Goal: Task Accomplishment & Management: Manage account settings

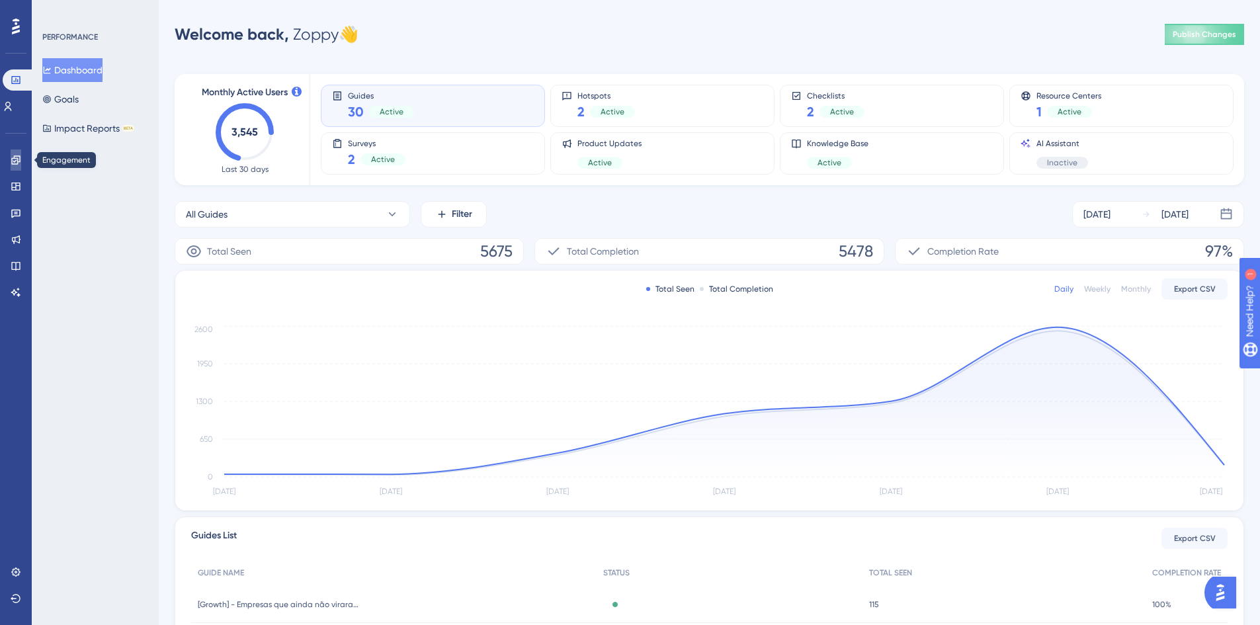
click at [13, 161] on icon at bounding box center [16, 160] width 11 height 11
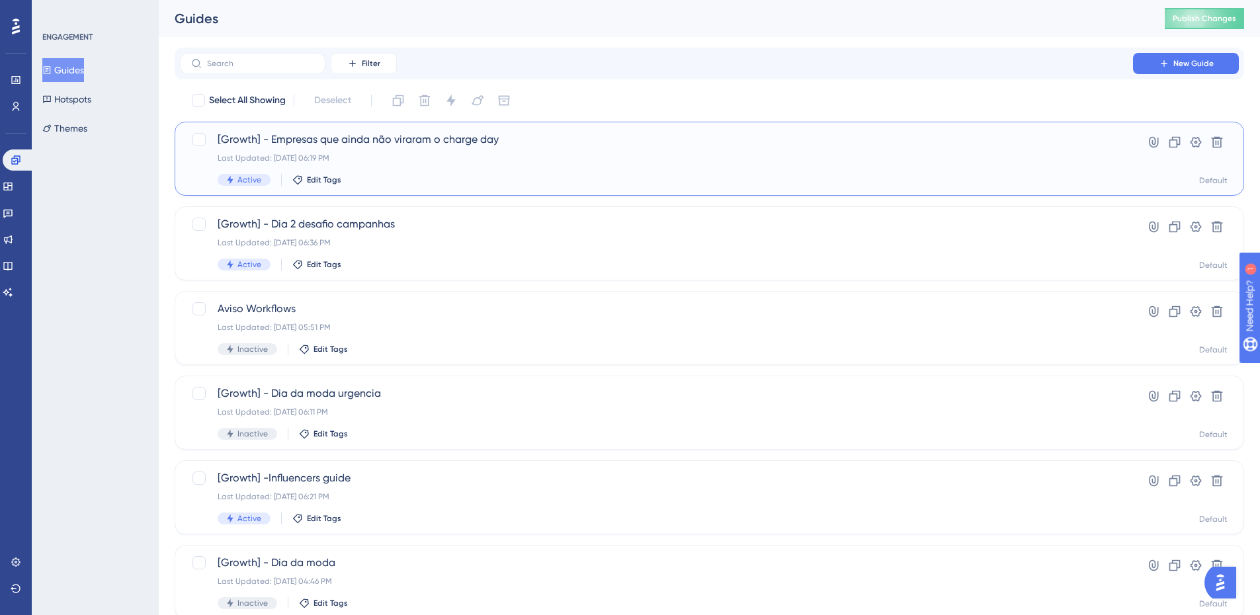
click at [407, 159] on div "Last Updated: [DATE] 06:19 PM" at bounding box center [656, 158] width 877 height 11
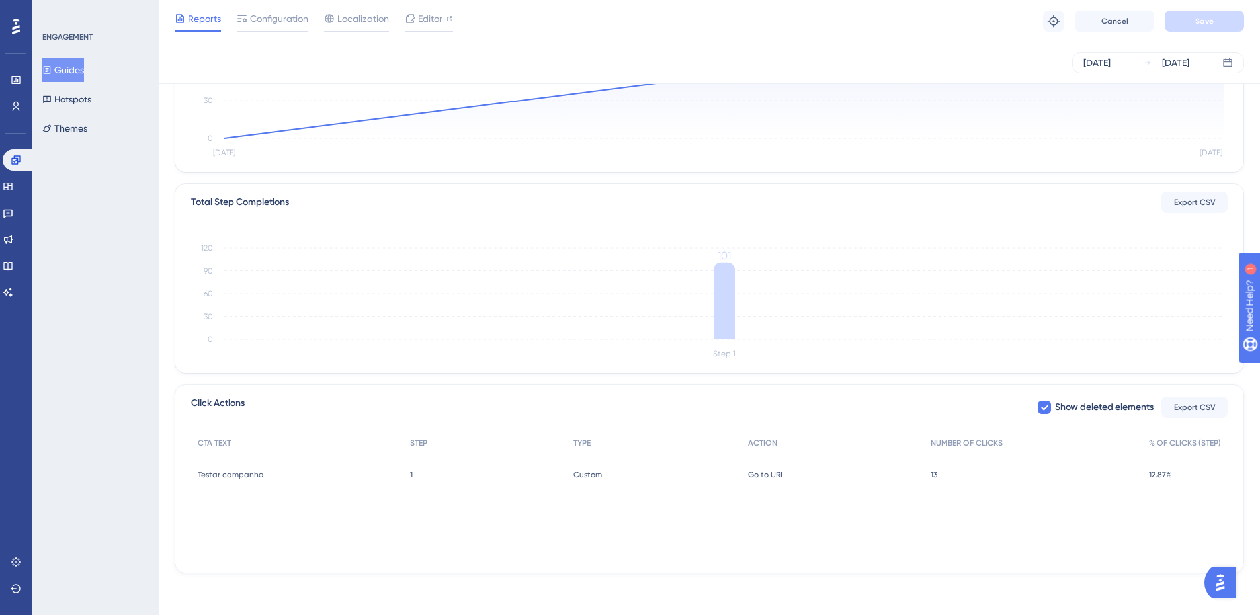
scroll to position [223, 0]
drag, startPoint x: 968, startPoint y: 483, endPoint x: 912, endPoint y: 492, distance: 56.3
click at [924, 485] on div "13 13" at bounding box center [1033, 474] width 218 height 37
drag, startPoint x: 840, startPoint y: 531, endPoint x: 817, endPoint y: 617, distance: 89.2
click at [840, 531] on div "CTA TEXT STEP TYPE ACTION NUMBER OF CLICKS % OF CLICKS (STEP) Testar campanha T…" at bounding box center [709, 495] width 1036 height 132
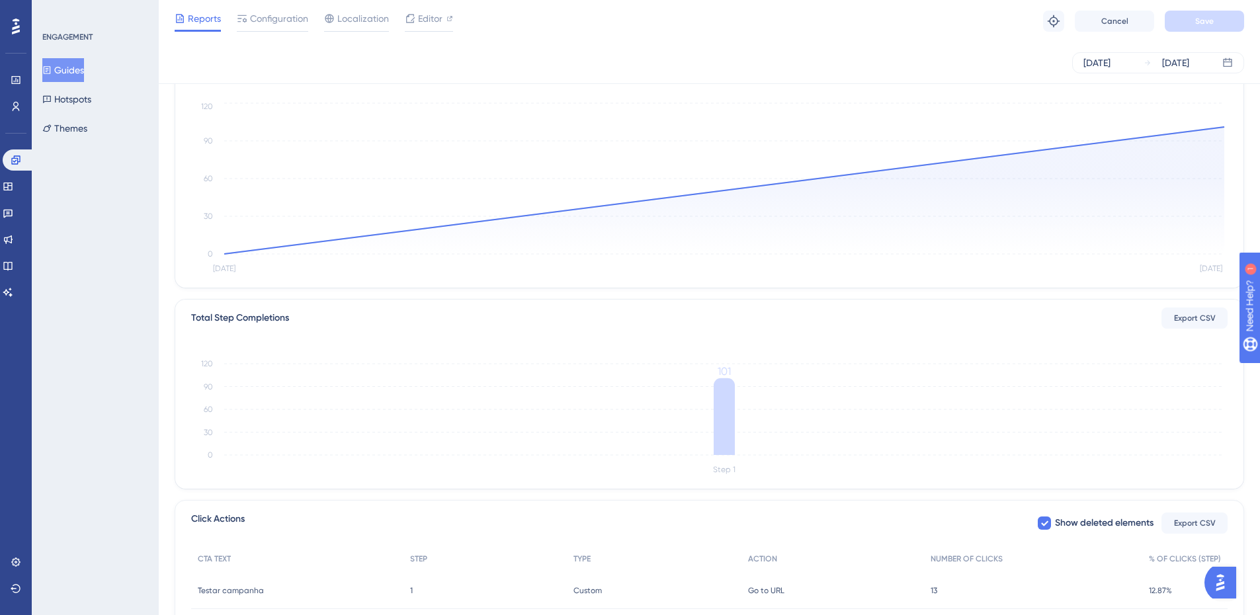
scroll to position [0, 0]
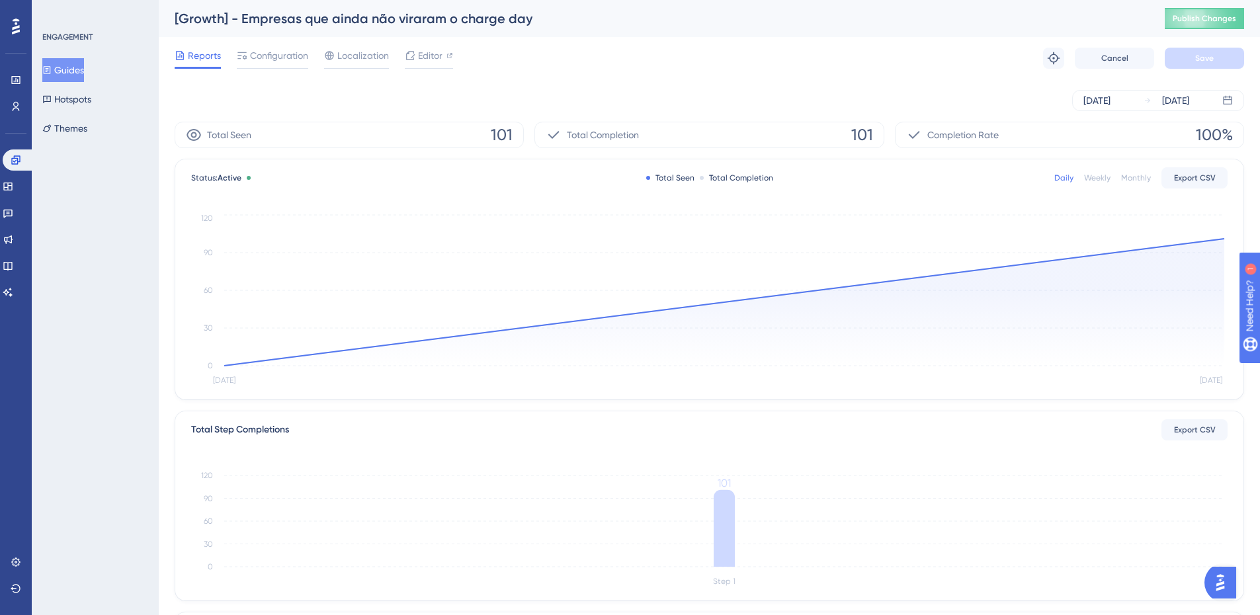
click at [1087, 175] on div "Weekly" at bounding box center [1097, 178] width 26 height 11
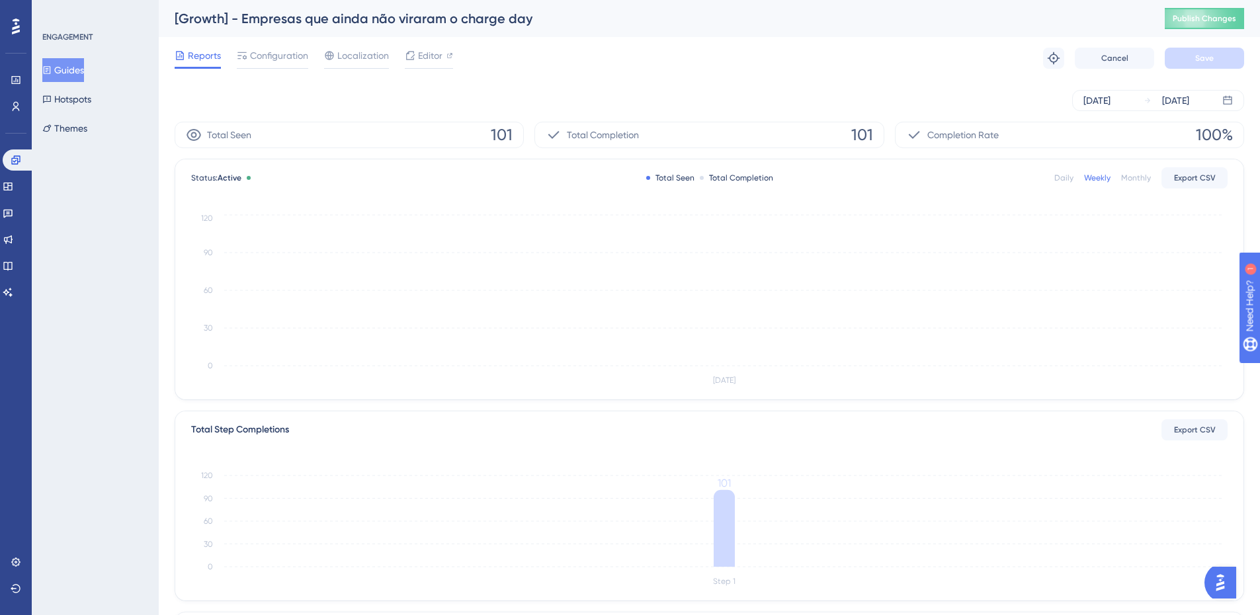
click at [1059, 182] on div "Daily" at bounding box center [1063, 178] width 19 height 11
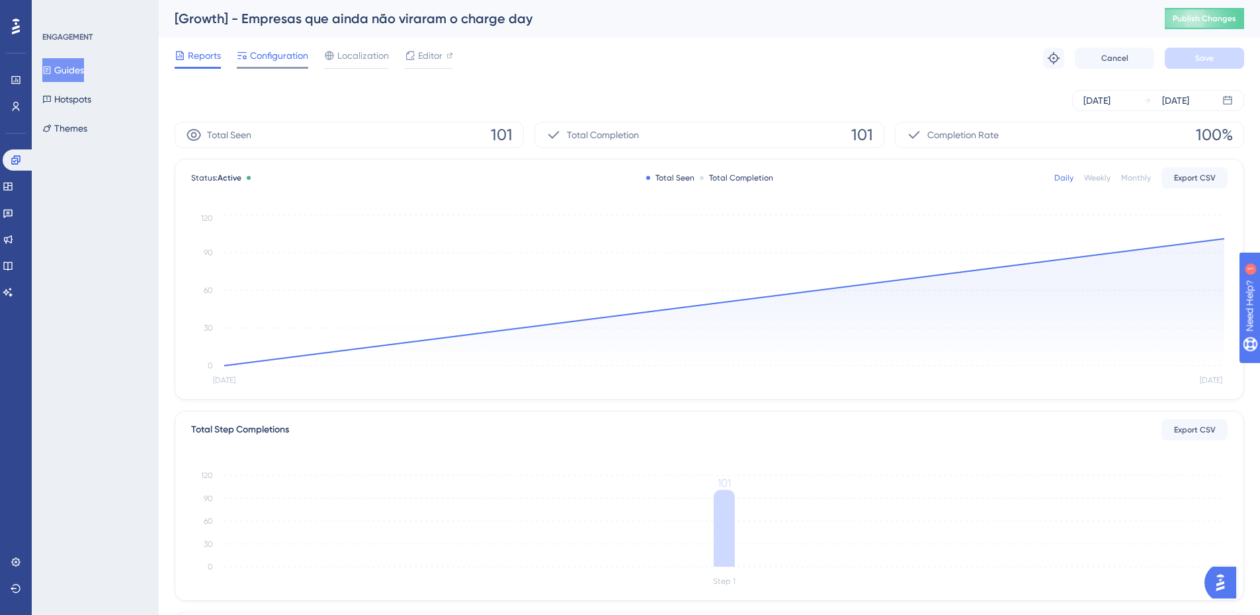
click at [255, 61] on span "Configuration" at bounding box center [279, 56] width 58 height 16
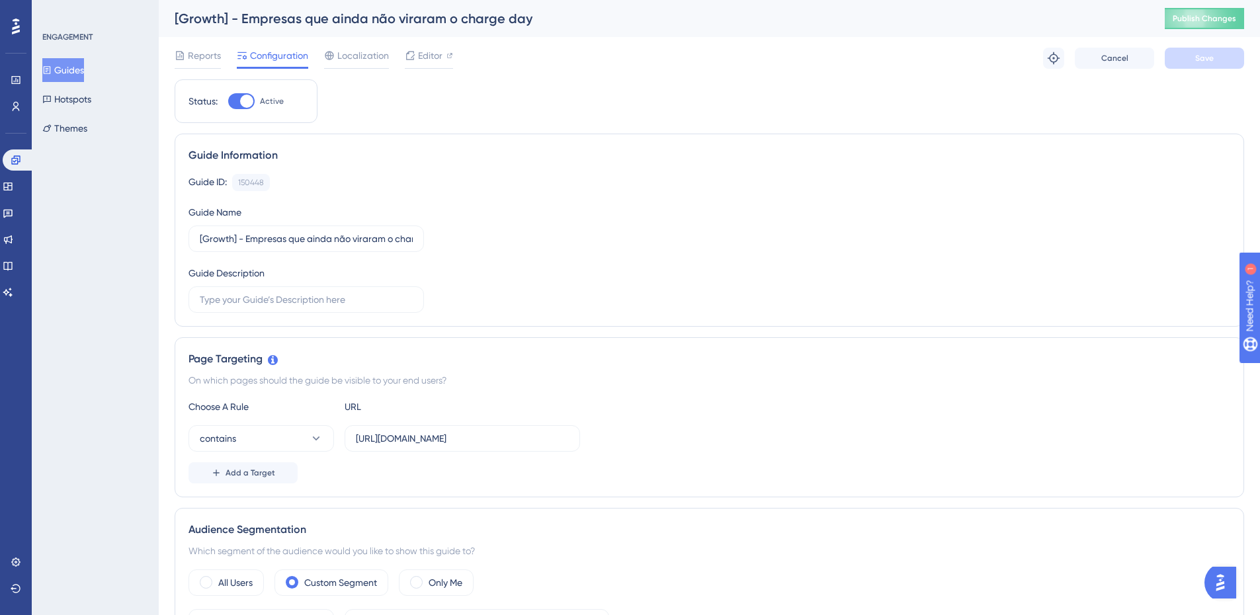
click at [60, 58] on button "Guides" at bounding box center [63, 70] width 42 height 24
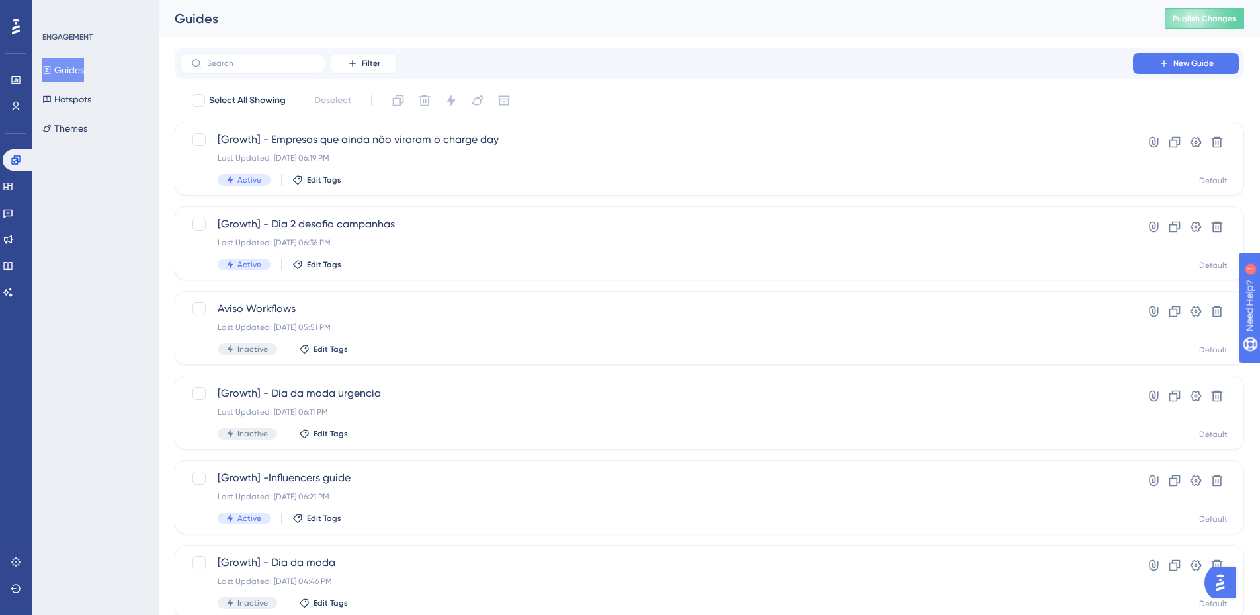
click at [383, 197] on div "Select All Showing Deselect [Growth] - Empresas que ainda não viraram o charge …" at bounding box center [709, 523] width 1069 height 867
click at [402, 212] on div "[Growth] - Dia 2 desafio campanhas Last Updated: [DATE] 06:36 PM Active Edit Ta…" at bounding box center [709, 243] width 1069 height 74
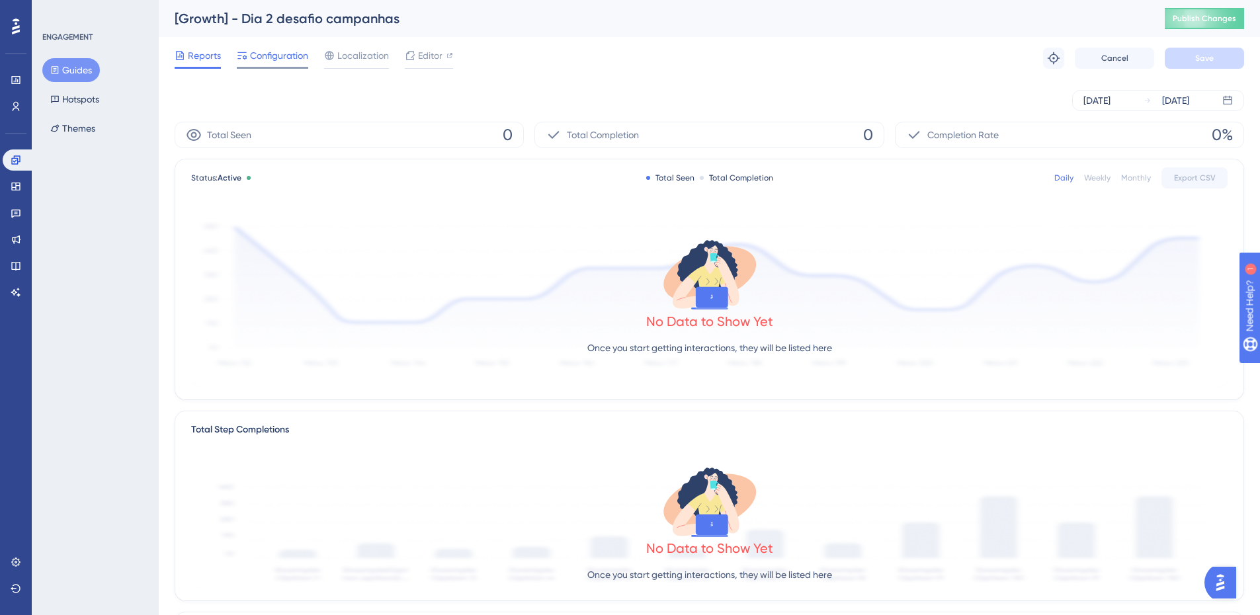
click at [274, 55] on span "Configuration" at bounding box center [279, 56] width 58 height 16
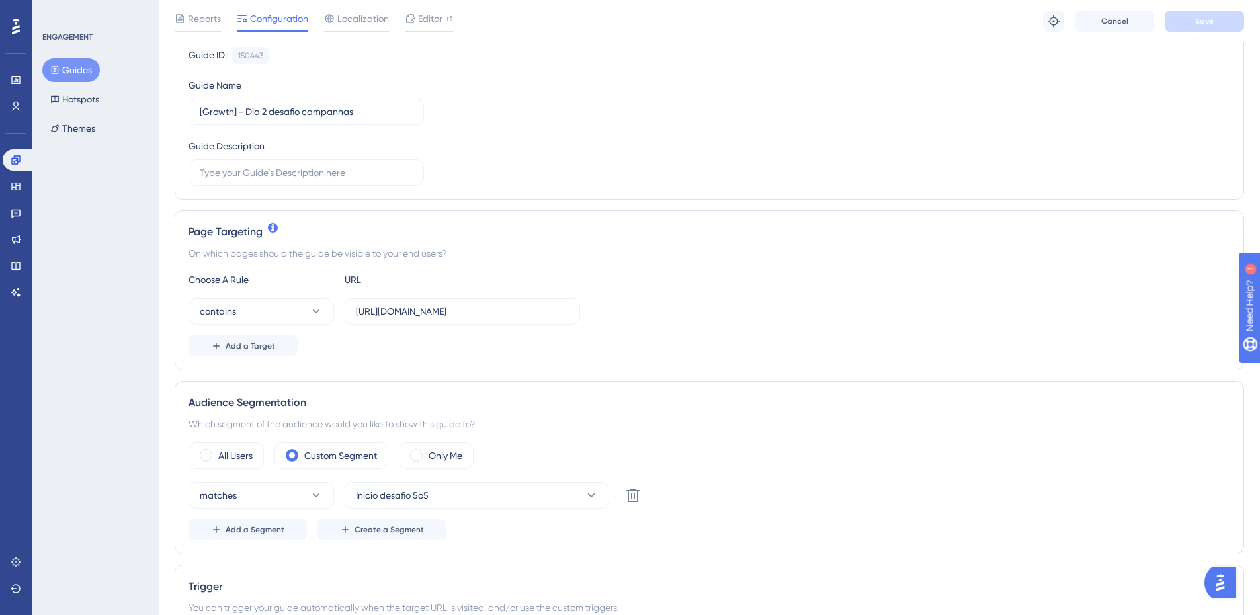
scroll to position [198, 0]
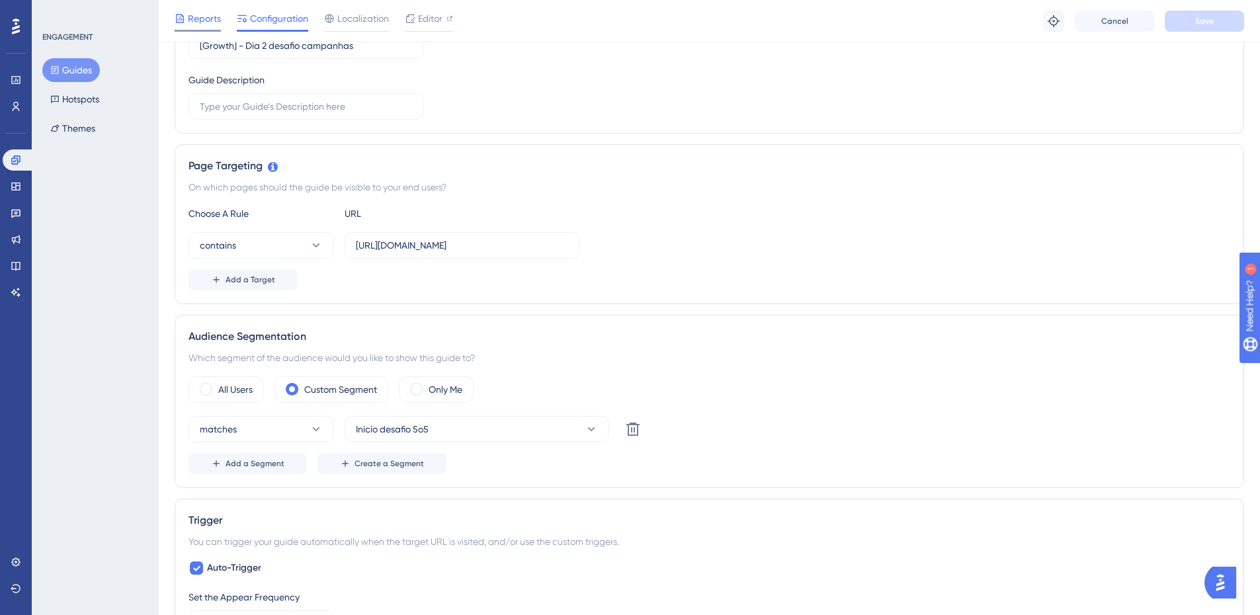
click at [206, 30] on div at bounding box center [198, 31] width 46 height 2
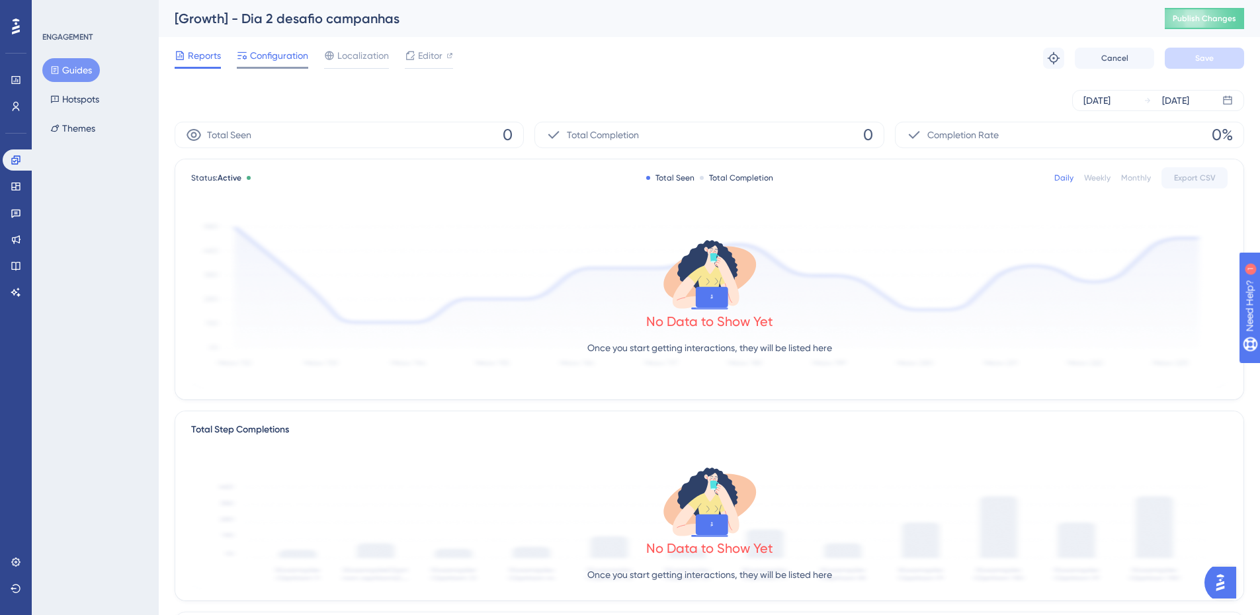
click at [285, 56] on span "Configuration" at bounding box center [279, 56] width 58 height 16
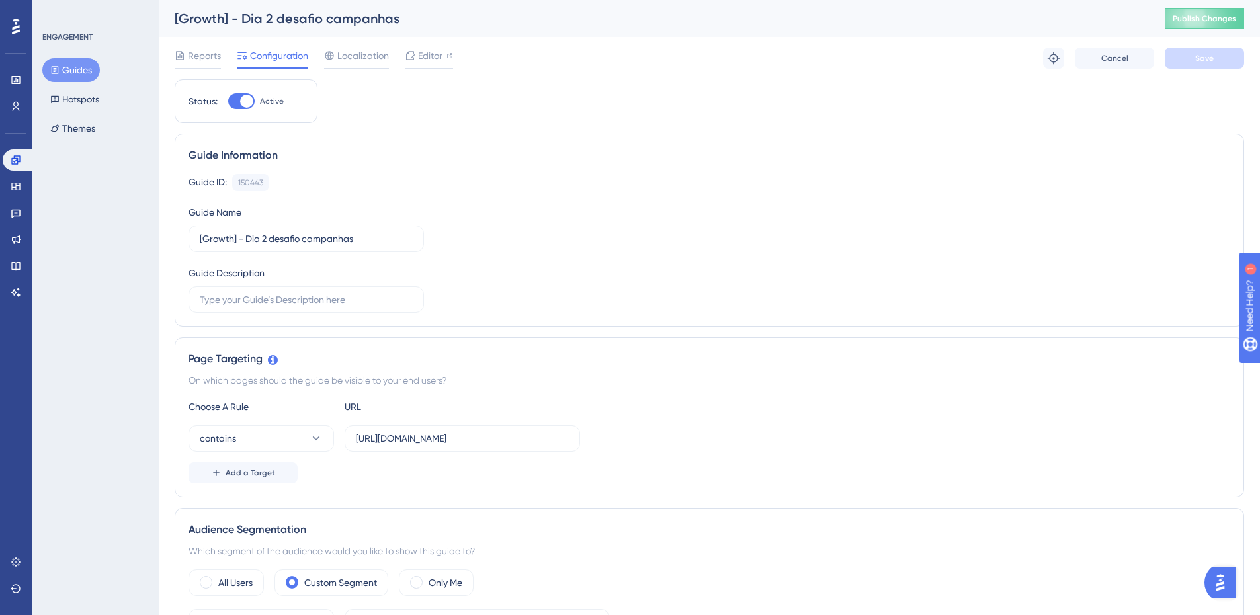
click at [85, 68] on button "Guides" at bounding box center [71, 70] width 58 height 24
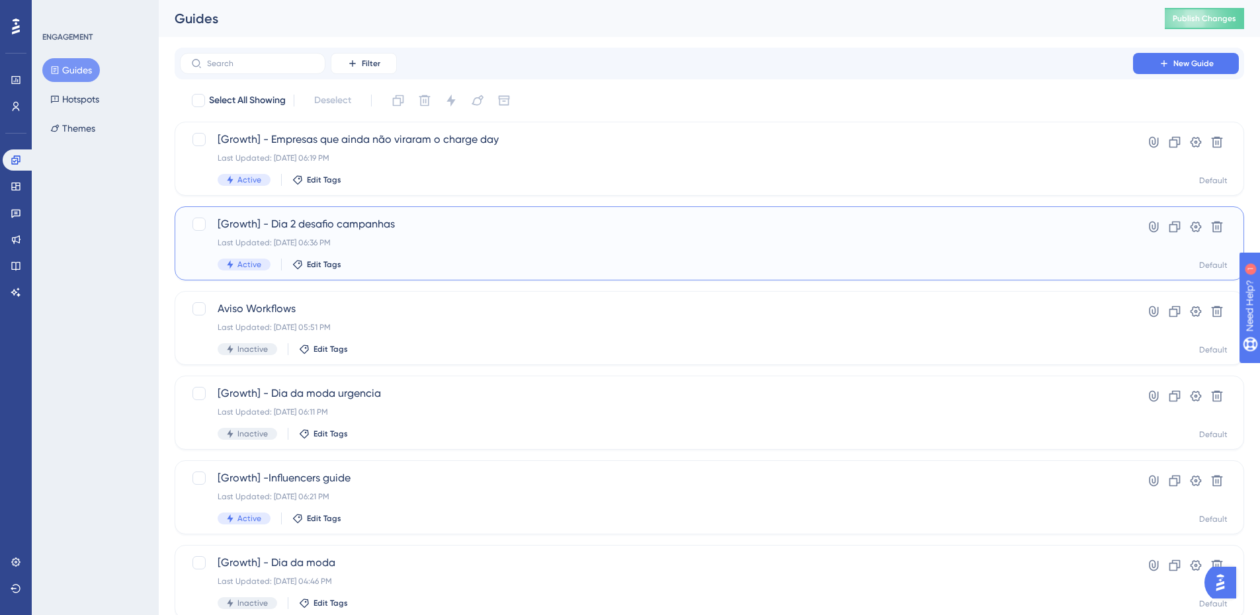
click at [418, 257] on div "[Growth] - Dia 2 desafio campanhas Last Updated: 21 de ago. de 2025 06:36 PM Ac…" at bounding box center [656, 243] width 877 height 54
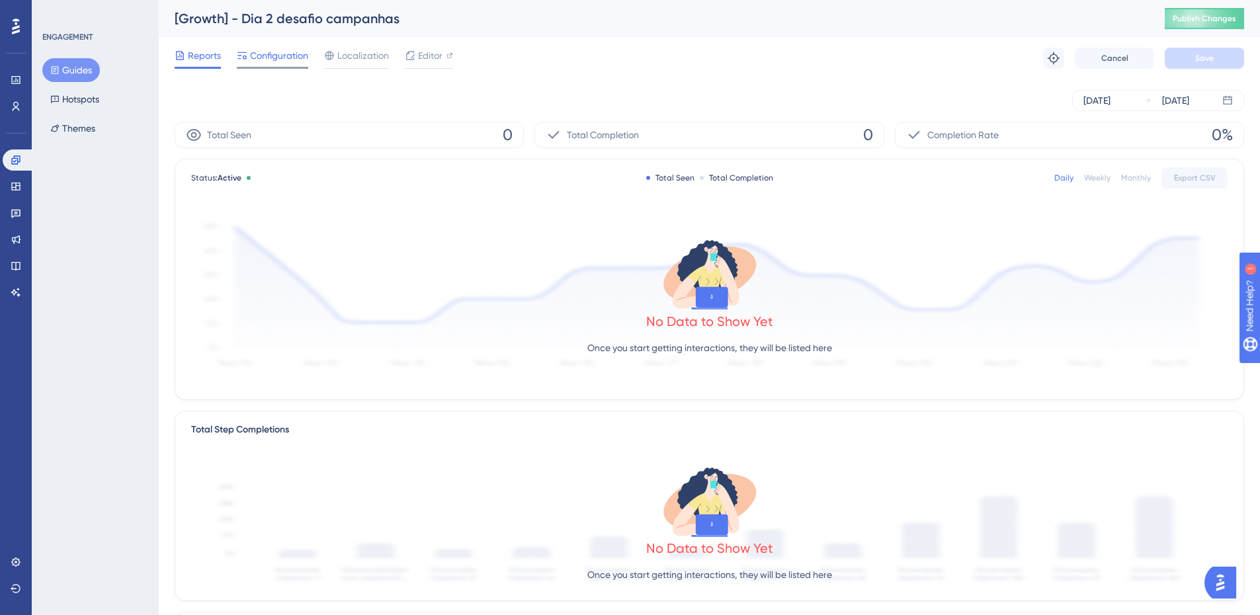
click at [275, 65] on div "Configuration" at bounding box center [272, 58] width 71 height 21
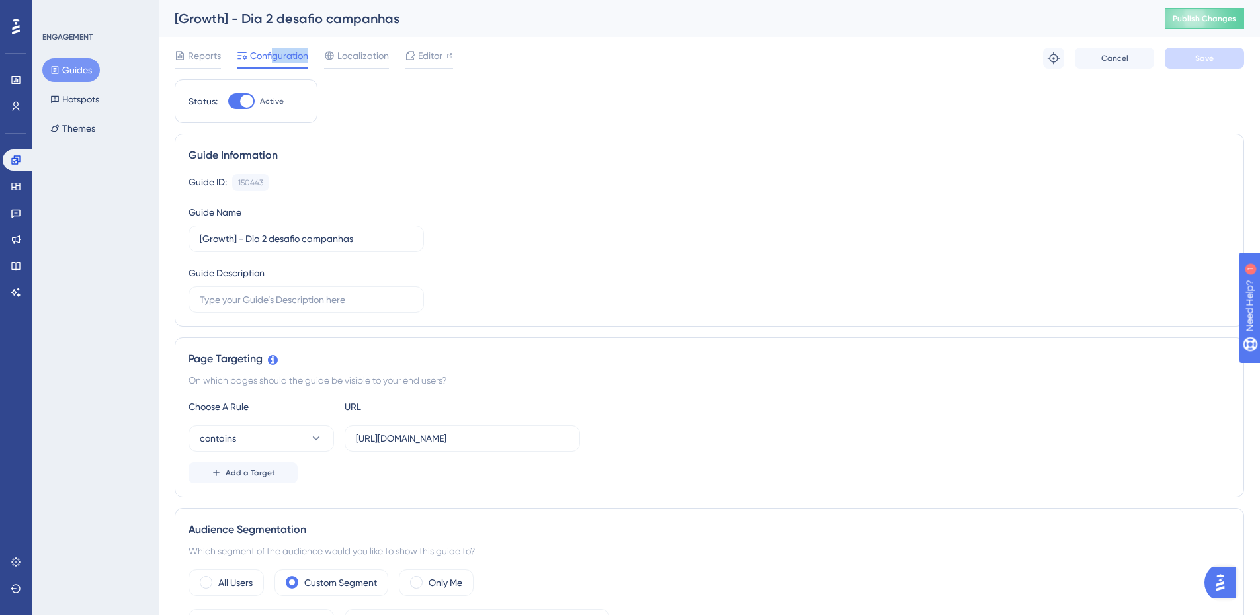
click at [62, 73] on button "Guides" at bounding box center [71, 70] width 58 height 24
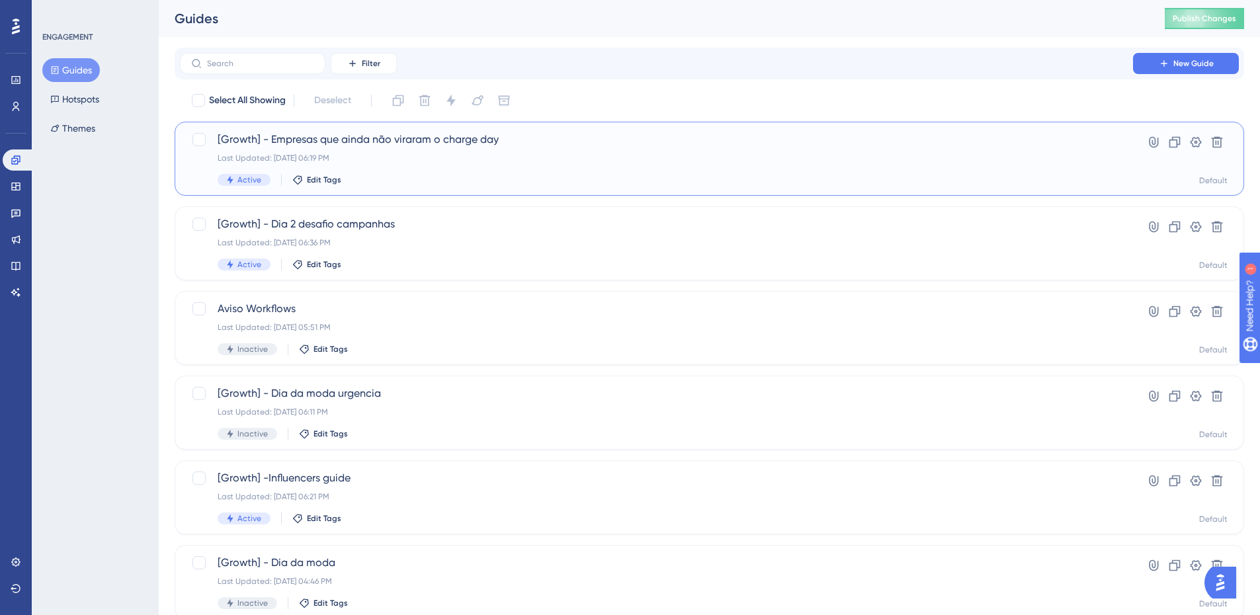
click at [422, 150] on div "[Growth] - Empresas que ainda não viraram o charge day Last Updated: 21 de ago.…" at bounding box center [656, 159] width 877 height 54
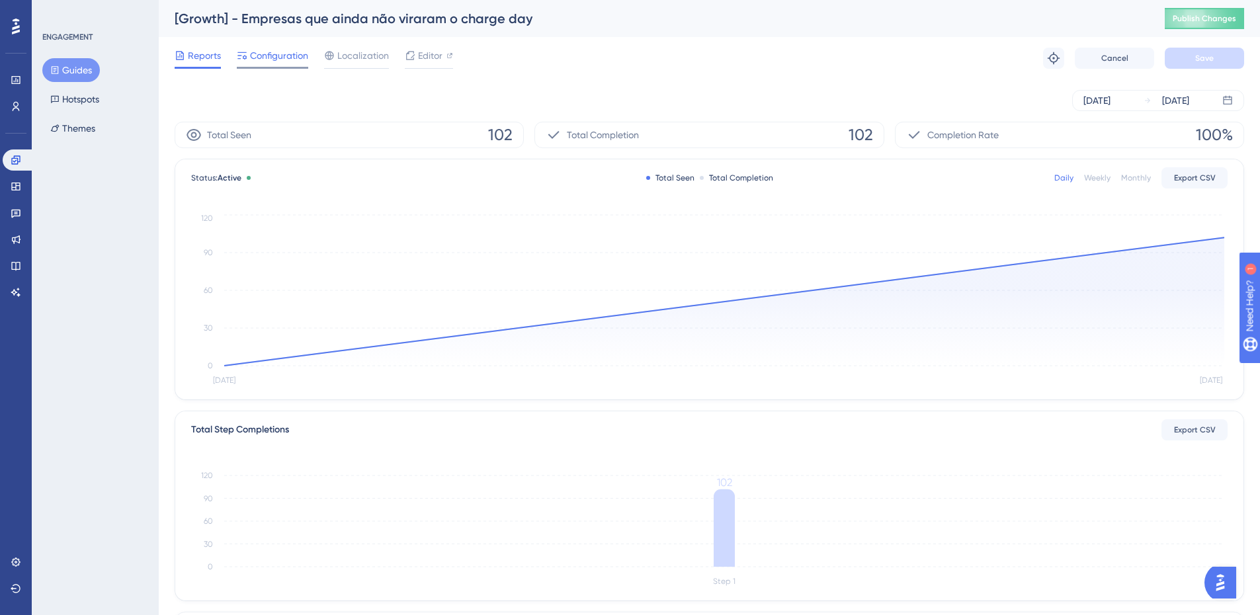
click at [292, 54] on span "Configuration" at bounding box center [279, 56] width 58 height 16
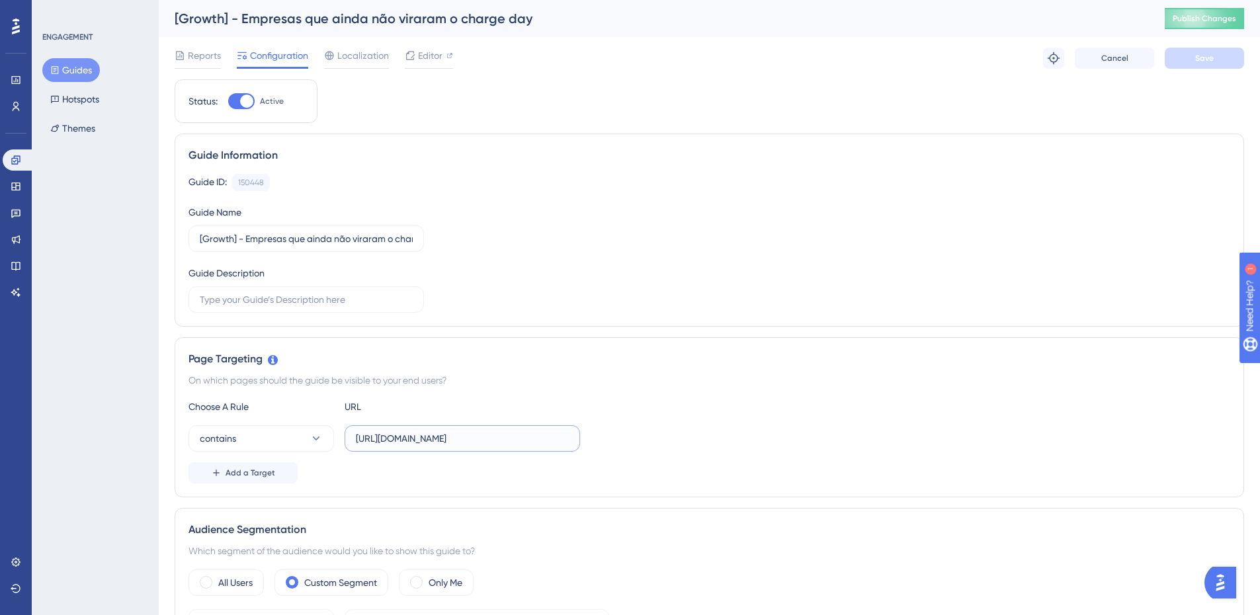
click at [479, 438] on input "[URL][DOMAIN_NAME]" at bounding box center [462, 438] width 213 height 15
click at [82, 58] on button "Guides" at bounding box center [71, 70] width 58 height 24
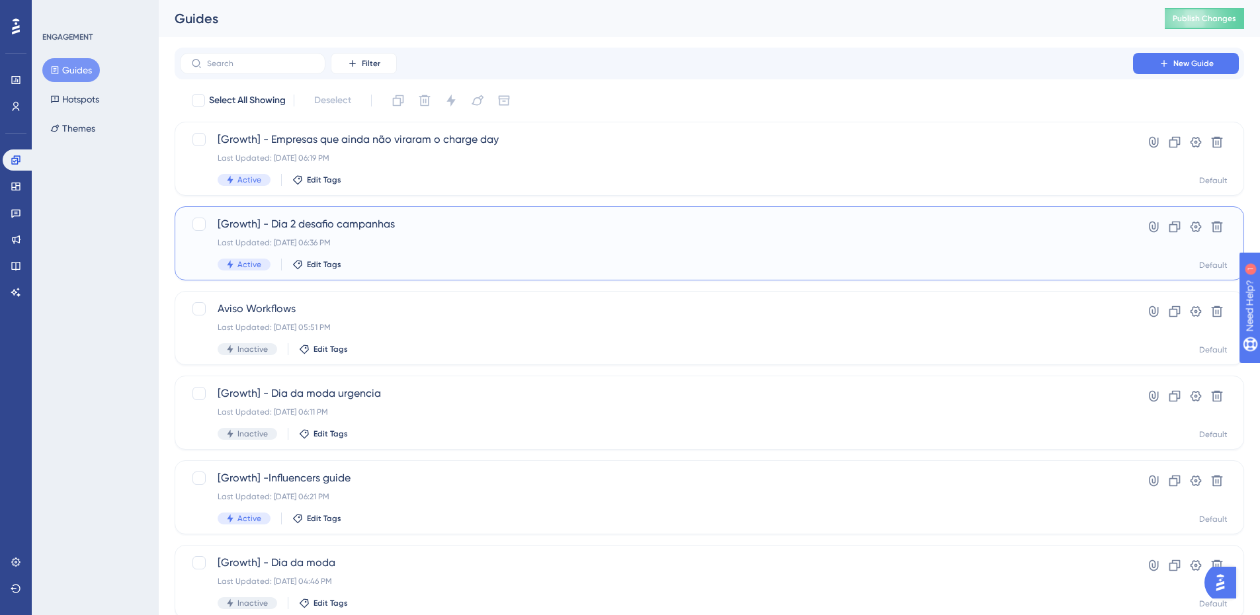
click at [317, 242] on div "Last Updated: [DATE] 06:36 PM" at bounding box center [656, 242] width 877 height 11
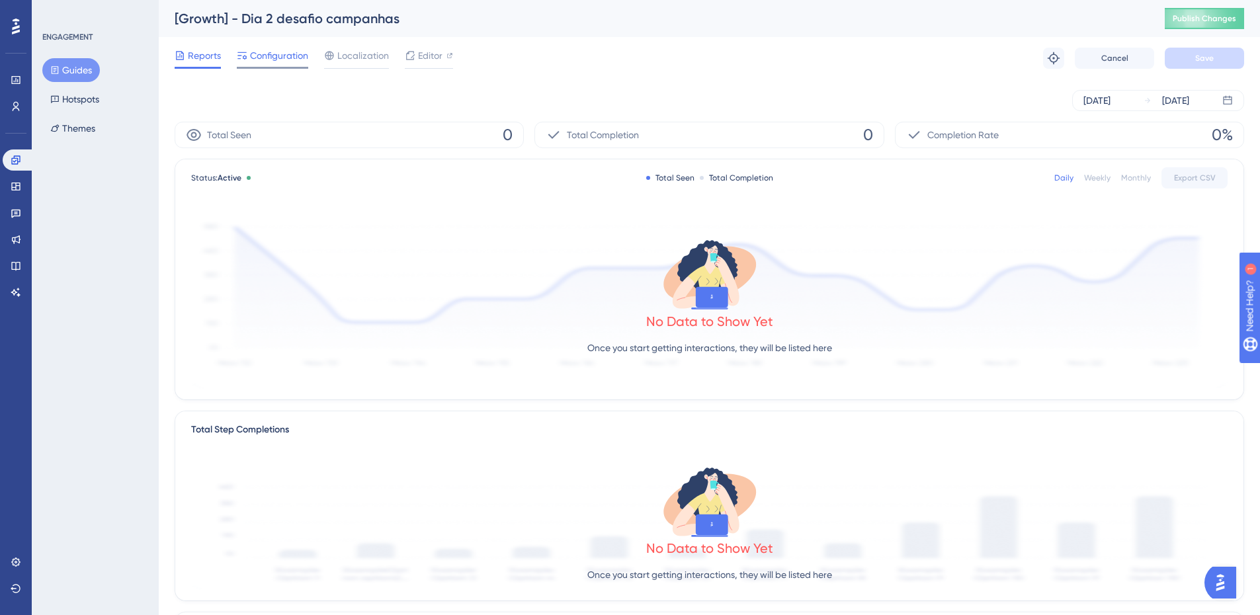
click at [278, 56] on span "Configuration" at bounding box center [279, 56] width 58 height 16
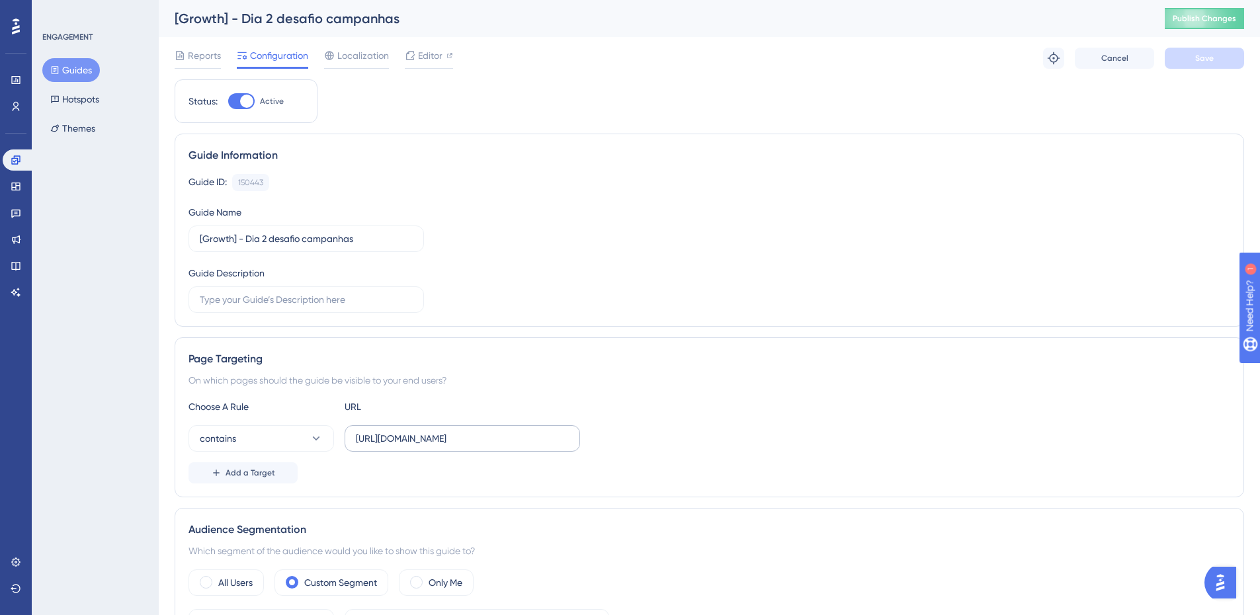
click at [461, 448] on label "[URL][DOMAIN_NAME]" at bounding box center [461, 438] width 235 height 26
click at [461, 446] on input "[URL][DOMAIN_NAME]" at bounding box center [462, 438] width 213 height 15
click at [801, 354] on div "Page Targeting" at bounding box center [708, 359] width 1041 height 16
click at [1235, 26] on button "Publish Changes" at bounding box center [1203, 18] width 79 height 21
click at [200, 63] on div "Reports" at bounding box center [198, 58] width 46 height 21
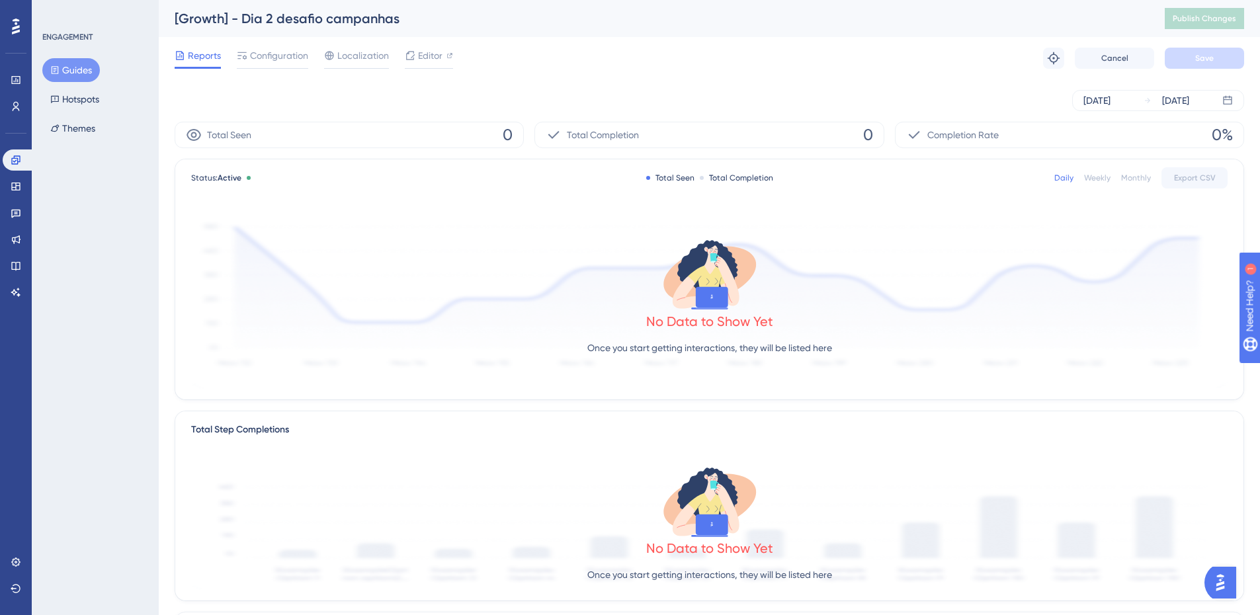
click at [1108, 180] on div "Weekly" at bounding box center [1097, 178] width 26 height 11
click at [1141, 179] on div "Monthly" at bounding box center [1136, 178] width 30 height 11
click at [60, 70] on button "Guides" at bounding box center [71, 70] width 58 height 24
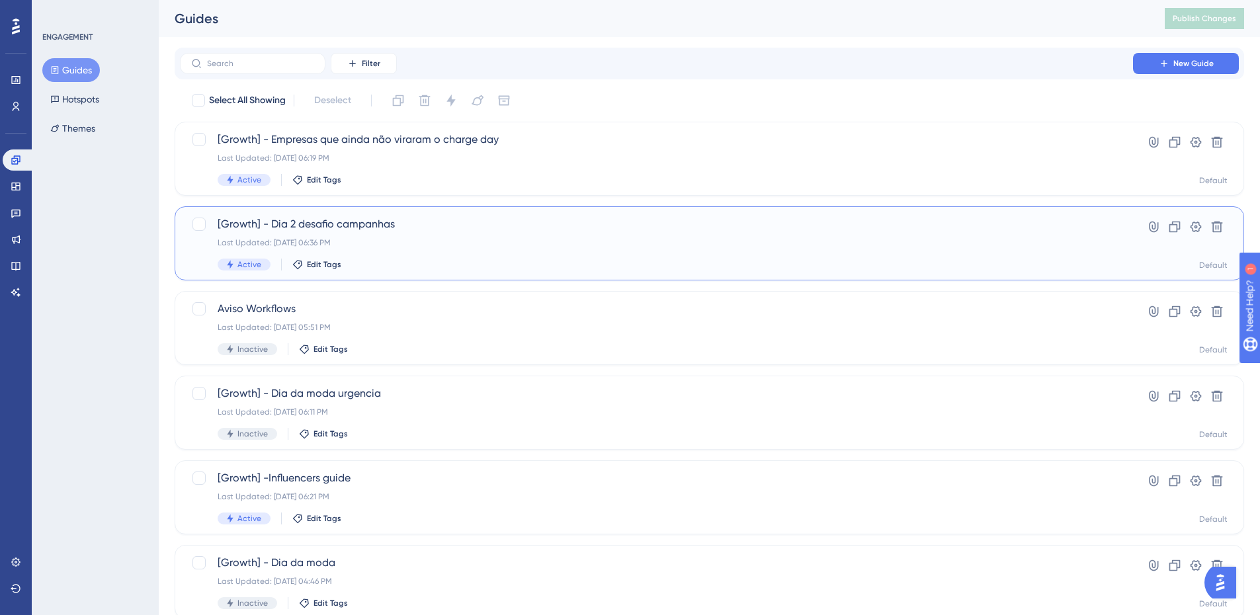
click at [1126, 235] on div "[Growth] - Dia 2 desafio campanhas Last Updated: [DATE] 06:36 PM Active Edit Ta…" at bounding box center [709, 243] width 1036 height 54
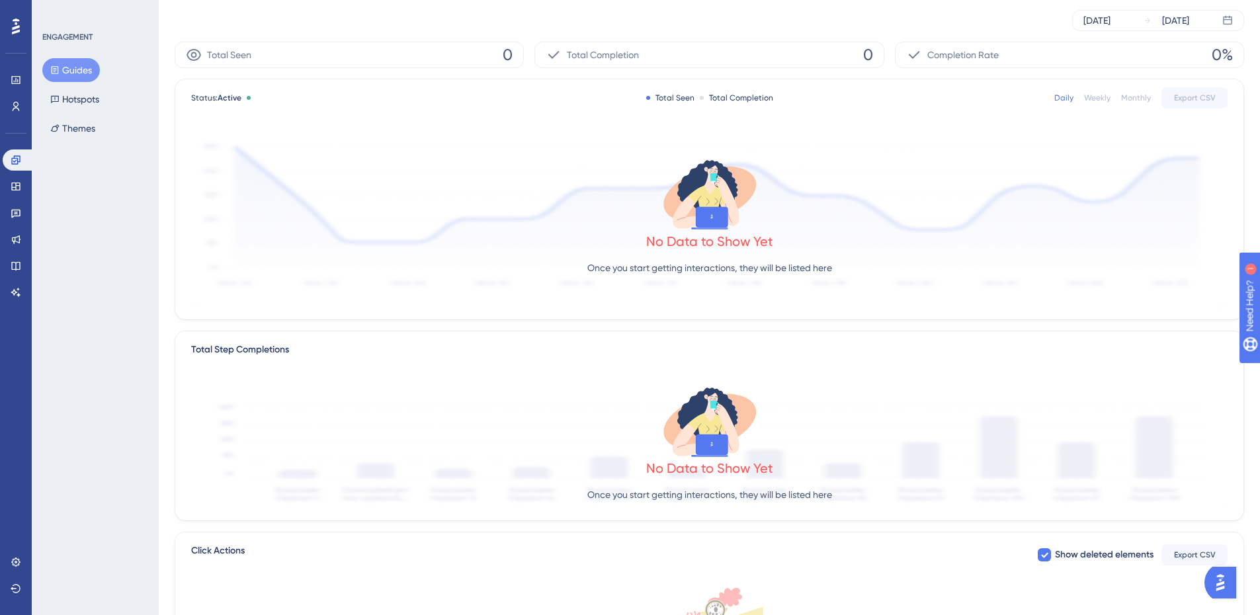
scroll to position [264, 0]
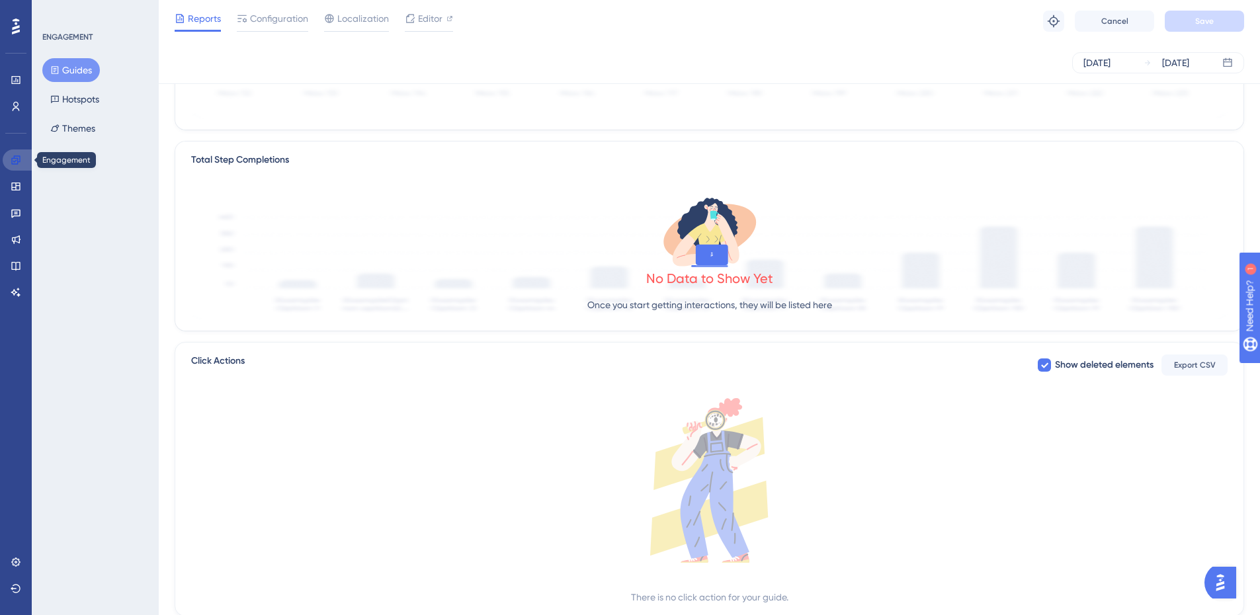
click at [7, 159] on link at bounding box center [19, 159] width 32 height 21
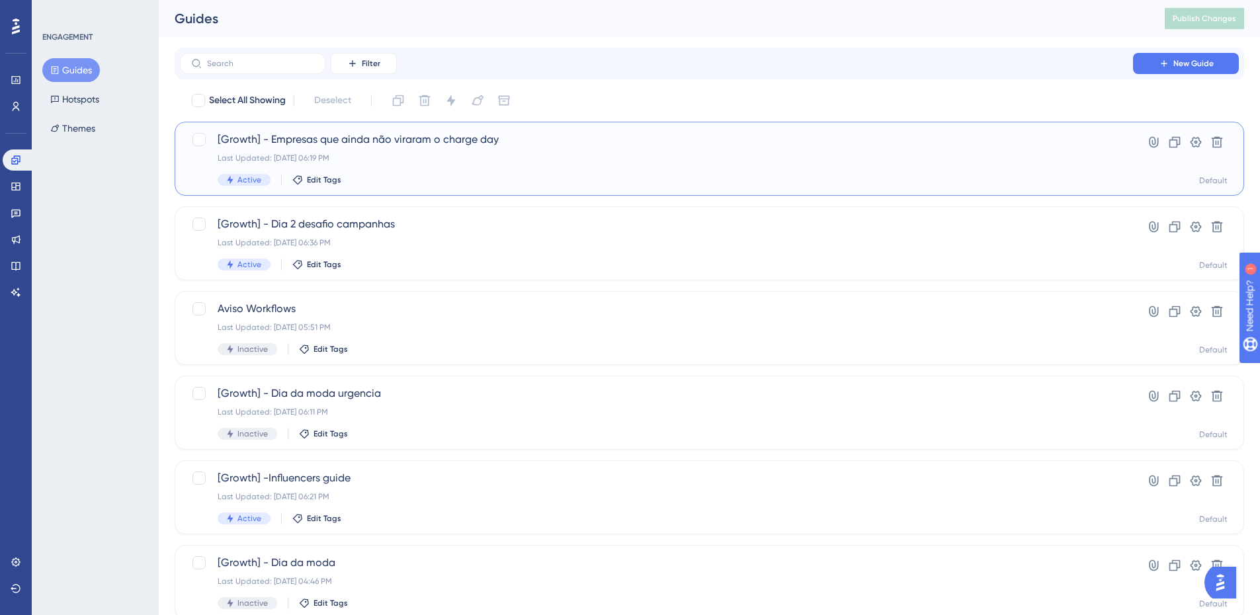
click at [378, 151] on div "[Growth] - Empresas que ainda não viraram o charge day Last Updated: 21 de ago.…" at bounding box center [656, 159] width 877 height 54
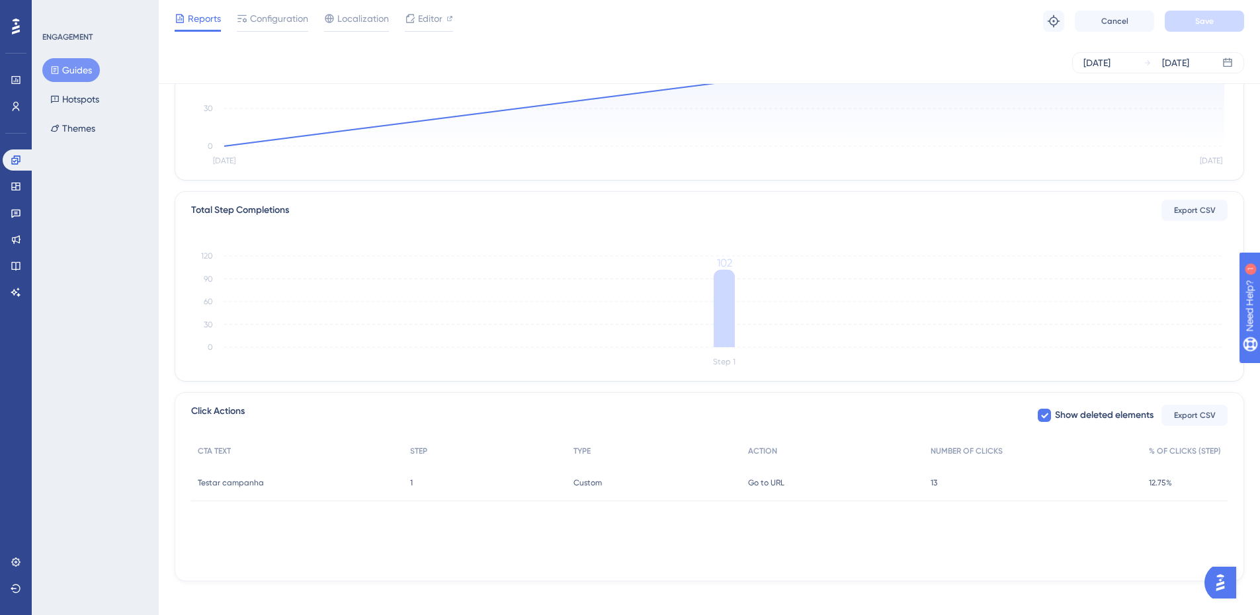
scroll to position [223, 0]
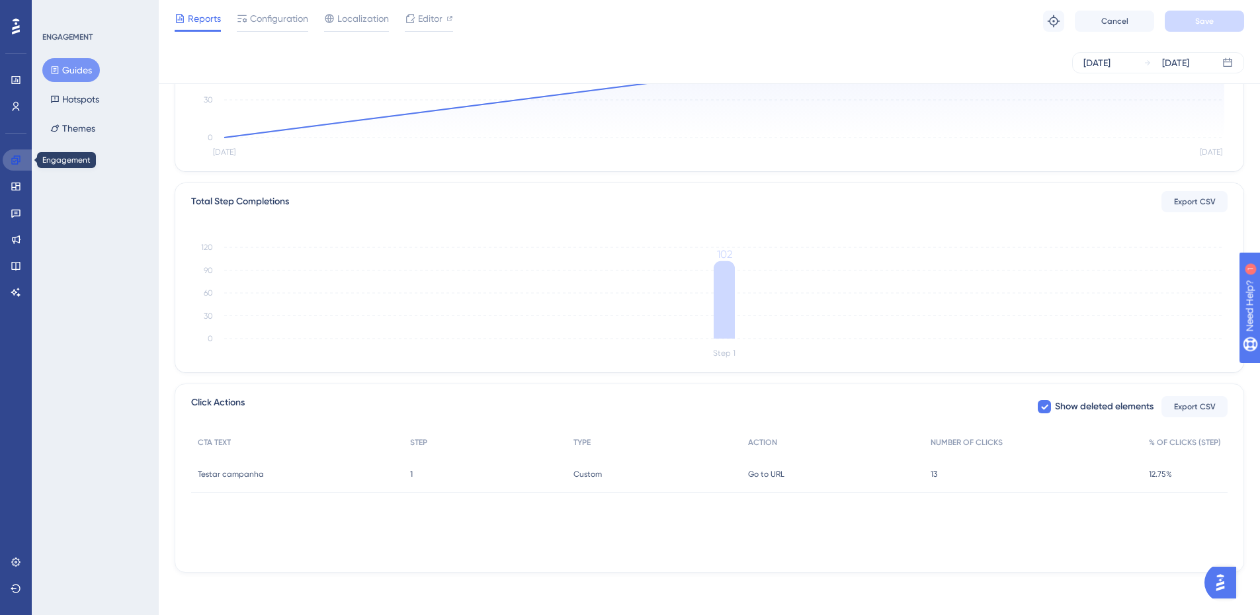
click at [2, 155] on div "Performance Users Engagement Widgets Feedback Product Updates Knowledge Base AI…" at bounding box center [16, 307] width 32 height 615
click at [13, 158] on icon at bounding box center [16, 160] width 11 height 11
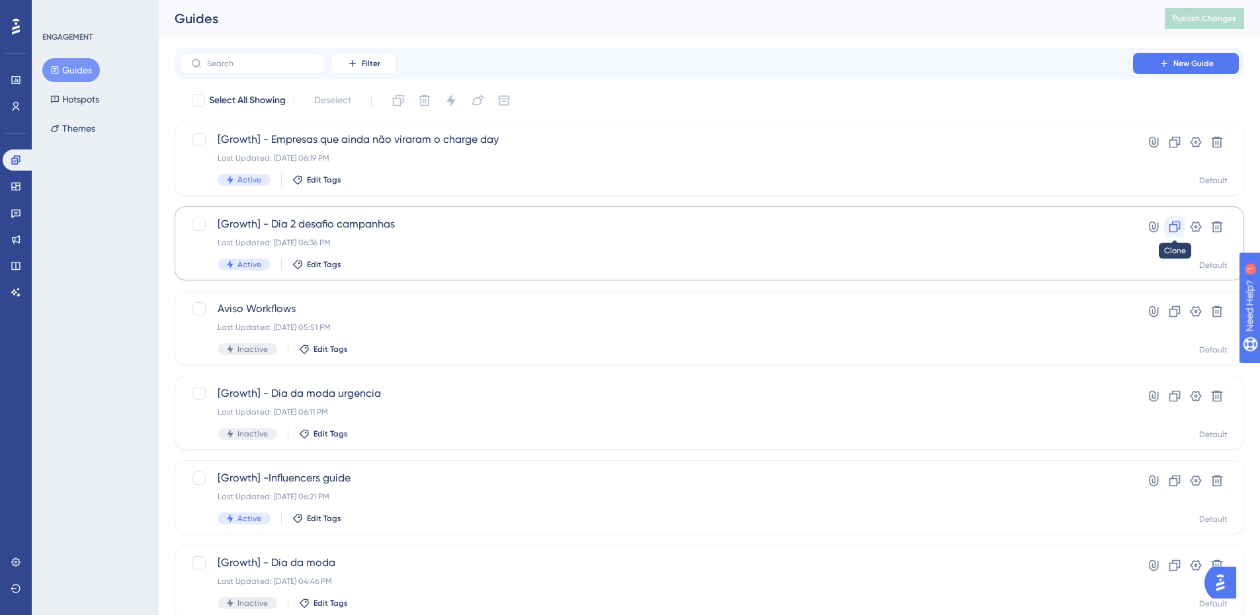
click at [1171, 224] on icon at bounding box center [1174, 226] width 11 height 11
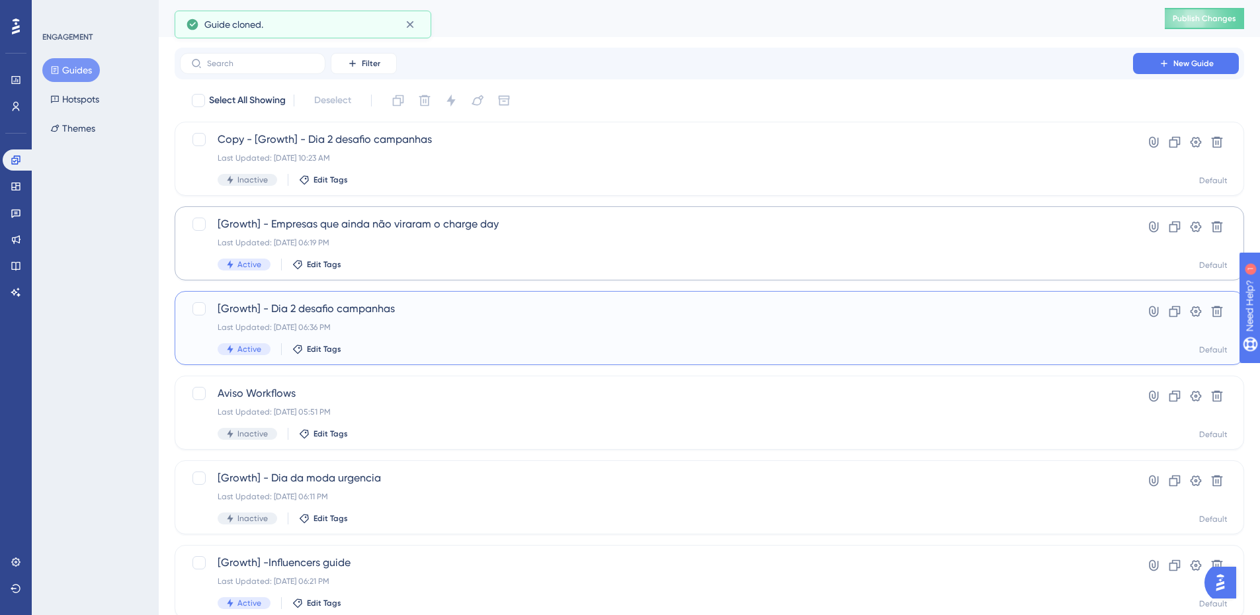
click at [493, 299] on div "[Growth] - Dia 2 desafio campanhas Last Updated: [DATE] 06:36 PM Active Edit Ta…" at bounding box center [709, 328] width 1069 height 74
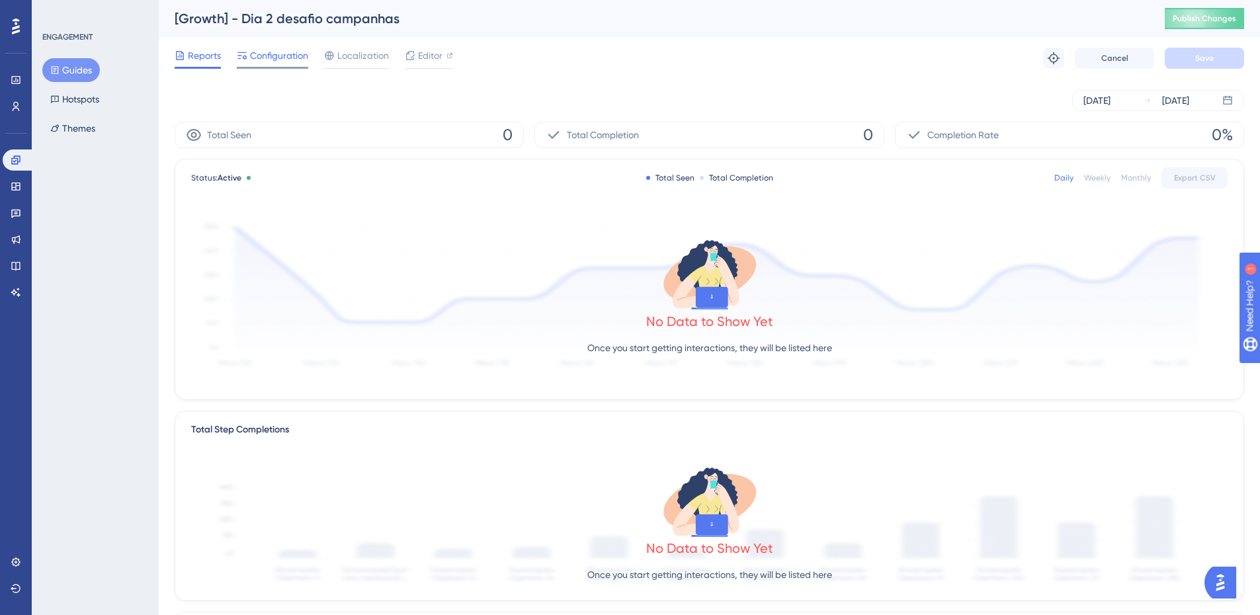
click at [292, 62] on span "Configuration" at bounding box center [279, 56] width 58 height 16
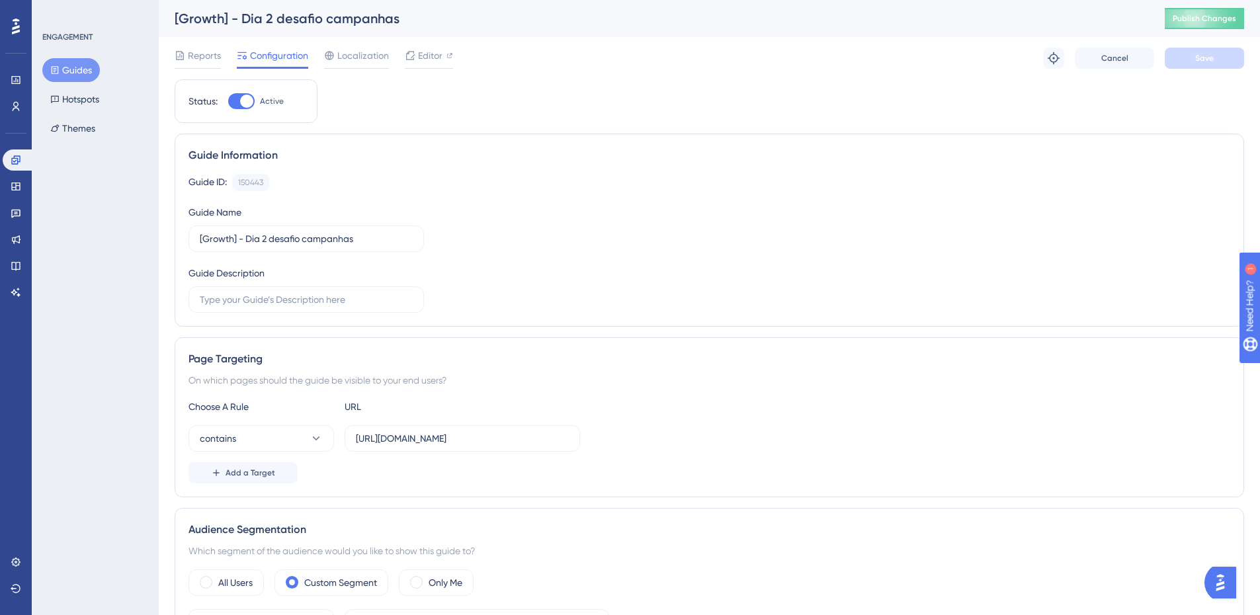
click at [242, 102] on div at bounding box center [246, 101] width 13 height 13
click at [228, 102] on input "Active" at bounding box center [227, 101] width 1 height 1
checkbox input "false"
click at [1225, 57] on button "Save" at bounding box center [1203, 58] width 79 height 21
click at [1223, 10] on button "Publish Changes" at bounding box center [1203, 18] width 79 height 21
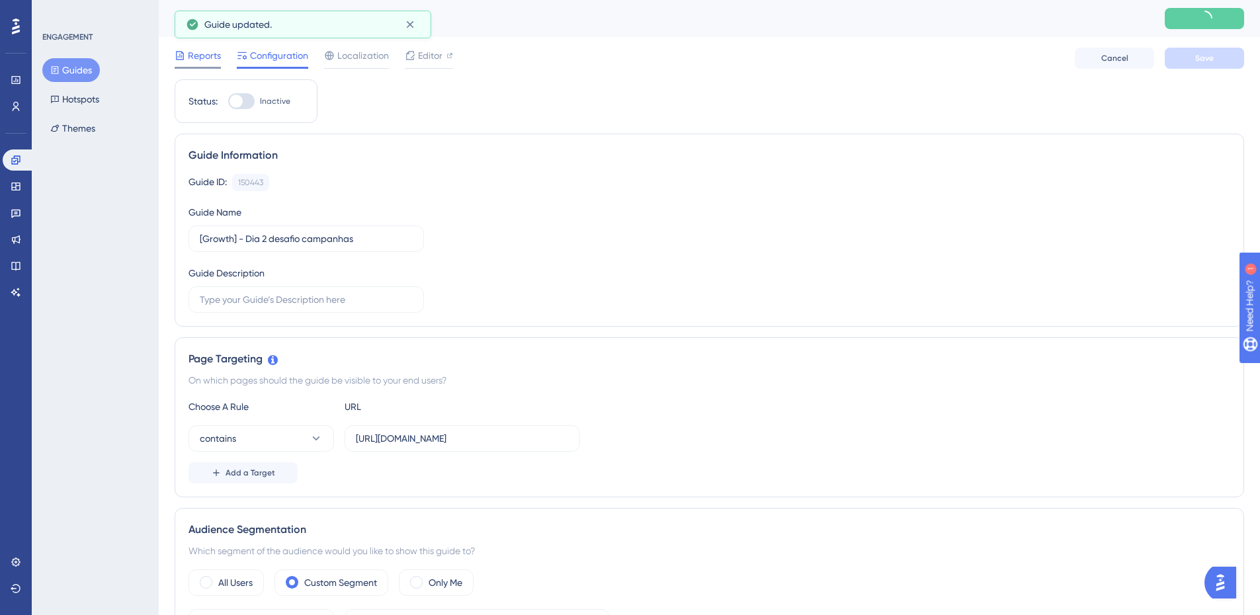
click at [216, 56] on span "Reports" at bounding box center [204, 56] width 33 height 16
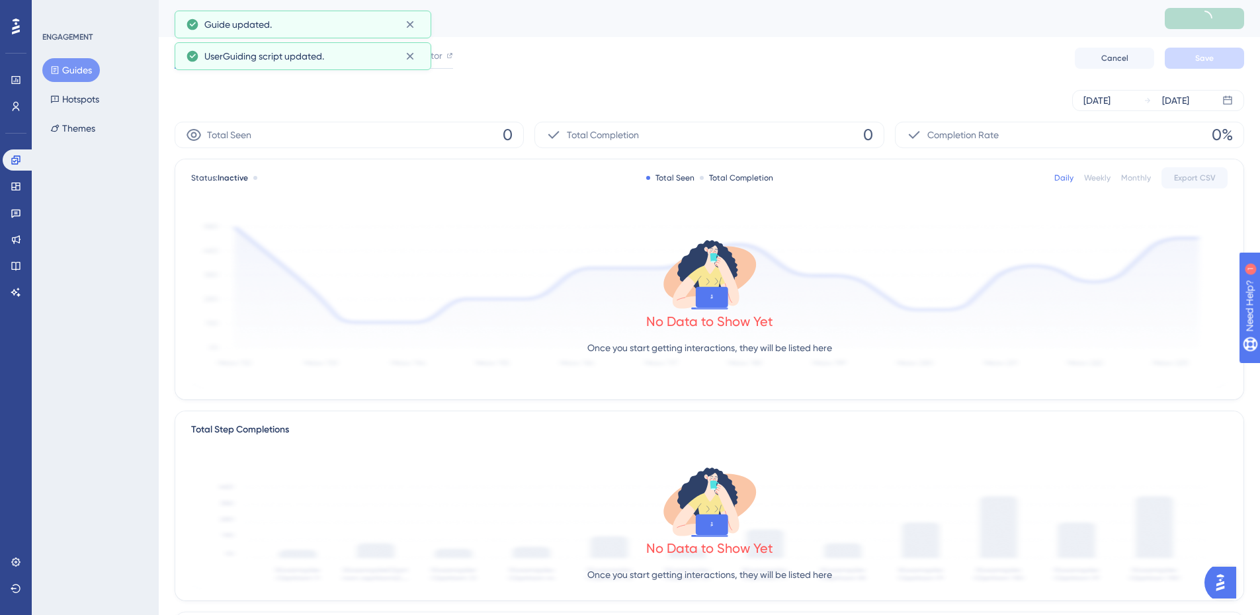
click at [86, 67] on button "Guides" at bounding box center [71, 70] width 58 height 24
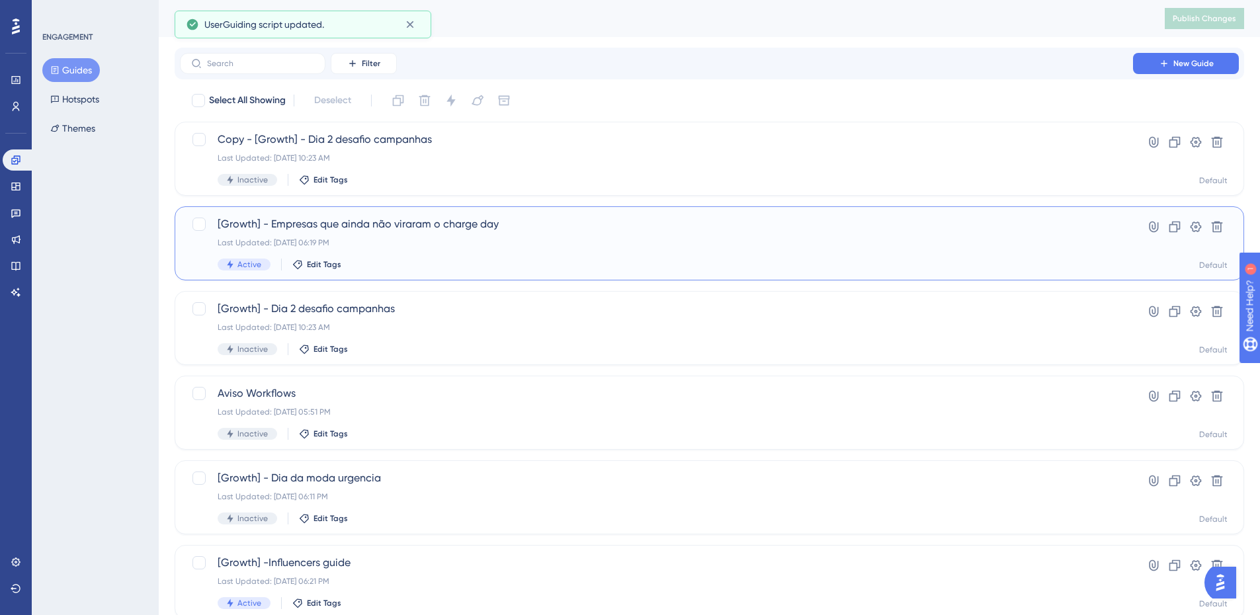
click at [566, 241] on div "Last Updated: [DATE] 06:19 PM" at bounding box center [656, 242] width 877 height 11
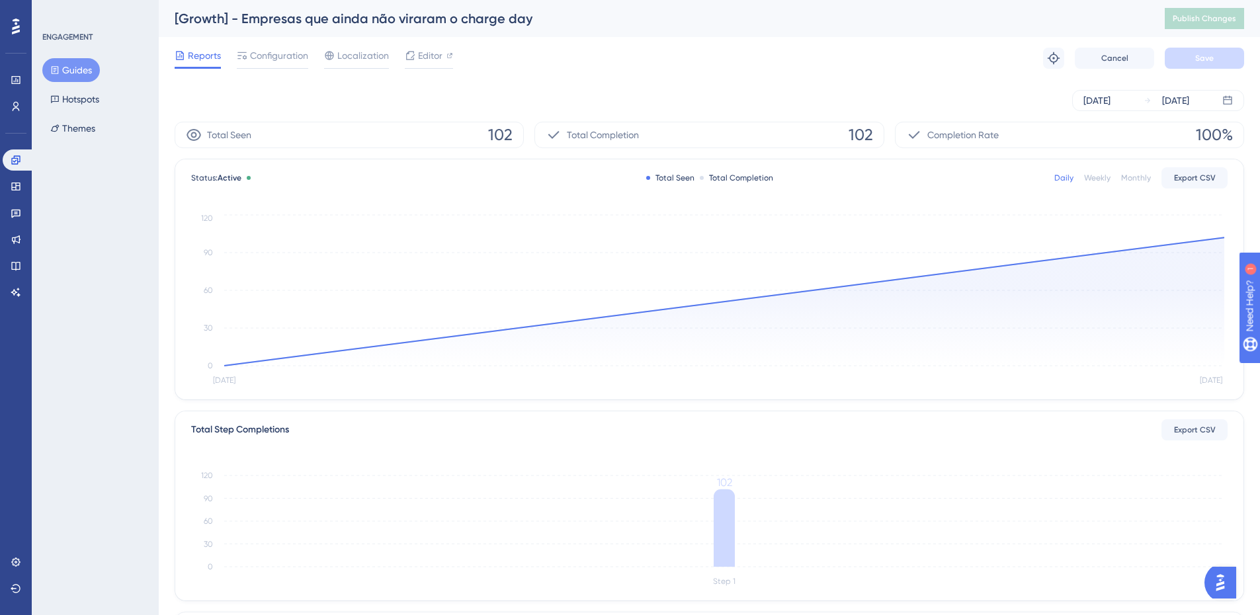
click at [65, 69] on button "Guides" at bounding box center [71, 70] width 58 height 24
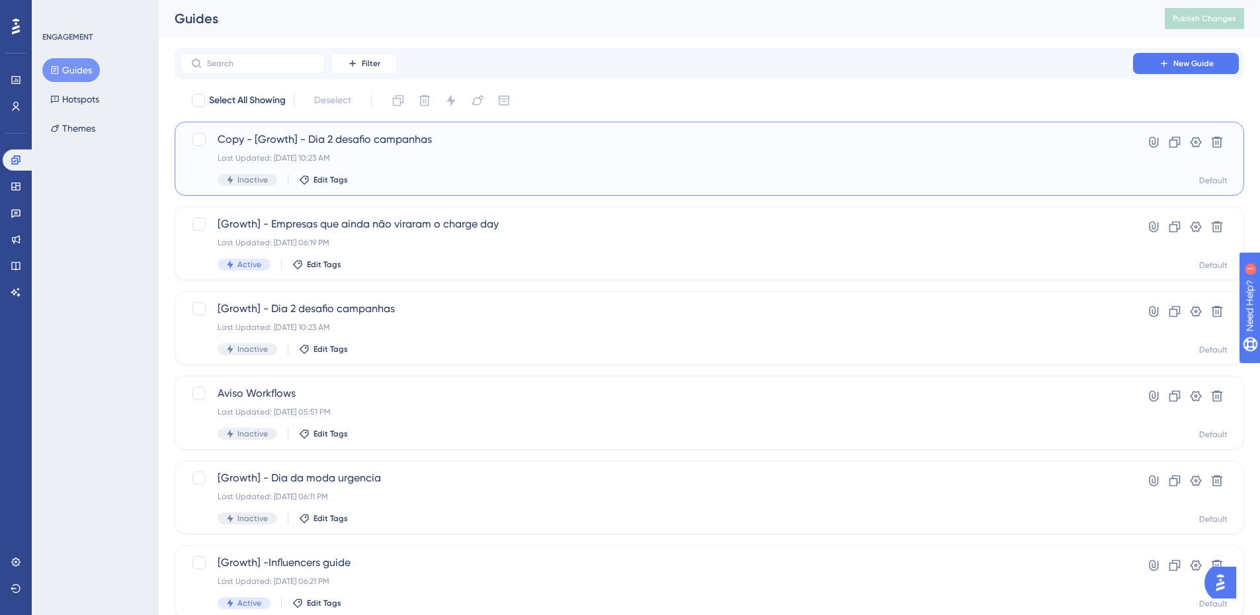
click at [543, 145] on span "Copy - [Growth] - Dia 2 desafio campanhas" at bounding box center [656, 140] width 877 height 16
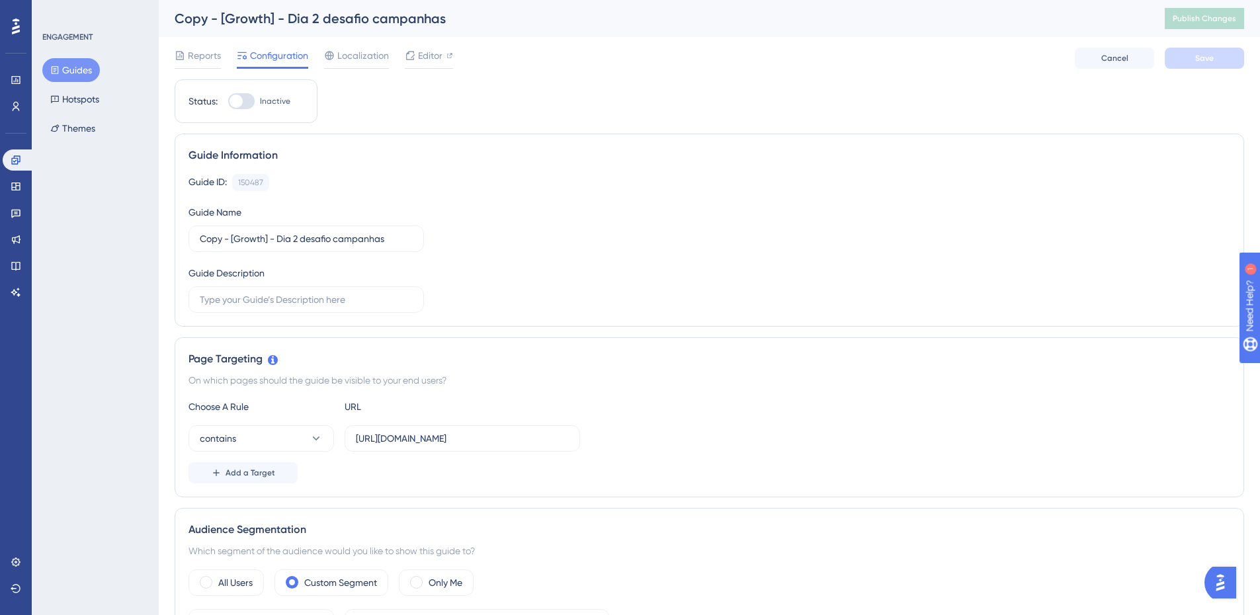
click at [244, 107] on div at bounding box center [241, 101] width 26 height 16
click at [228, 102] on input "Inactive" at bounding box center [227, 101] width 1 height 1
checkbox input "true"
click at [1208, 58] on span "Save" at bounding box center [1204, 58] width 19 height 11
click at [1218, 21] on button "Publish Changes" at bounding box center [1203, 18] width 79 height 21
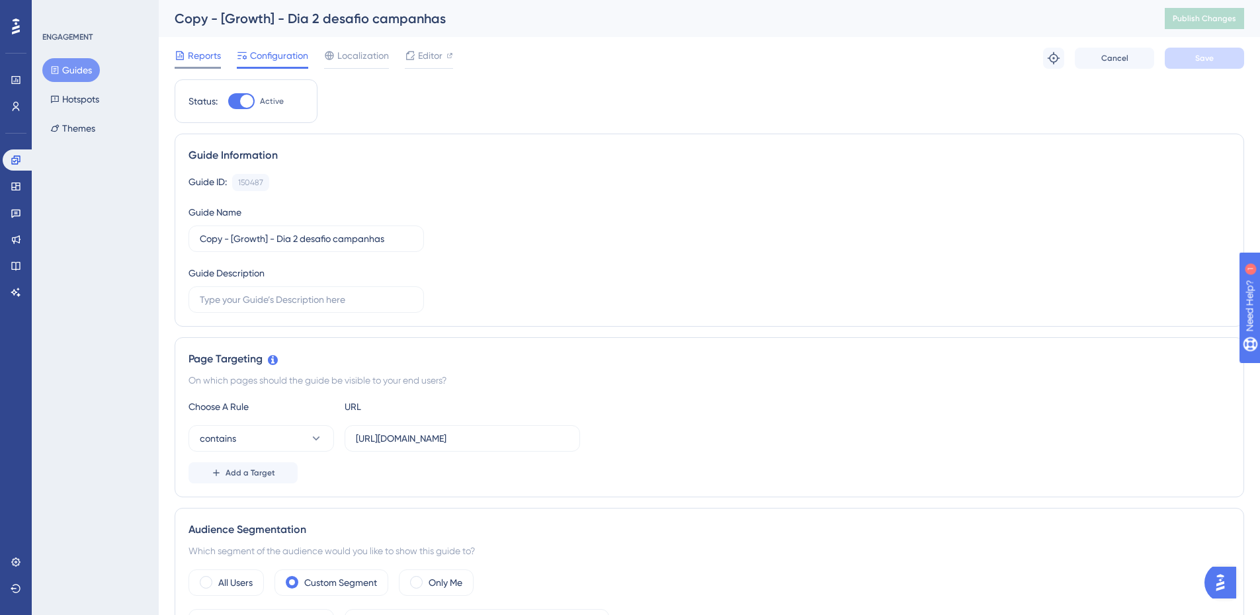
click at [211, 48] on span "Reports" at bounding box center [204, 56] width 33 height 16
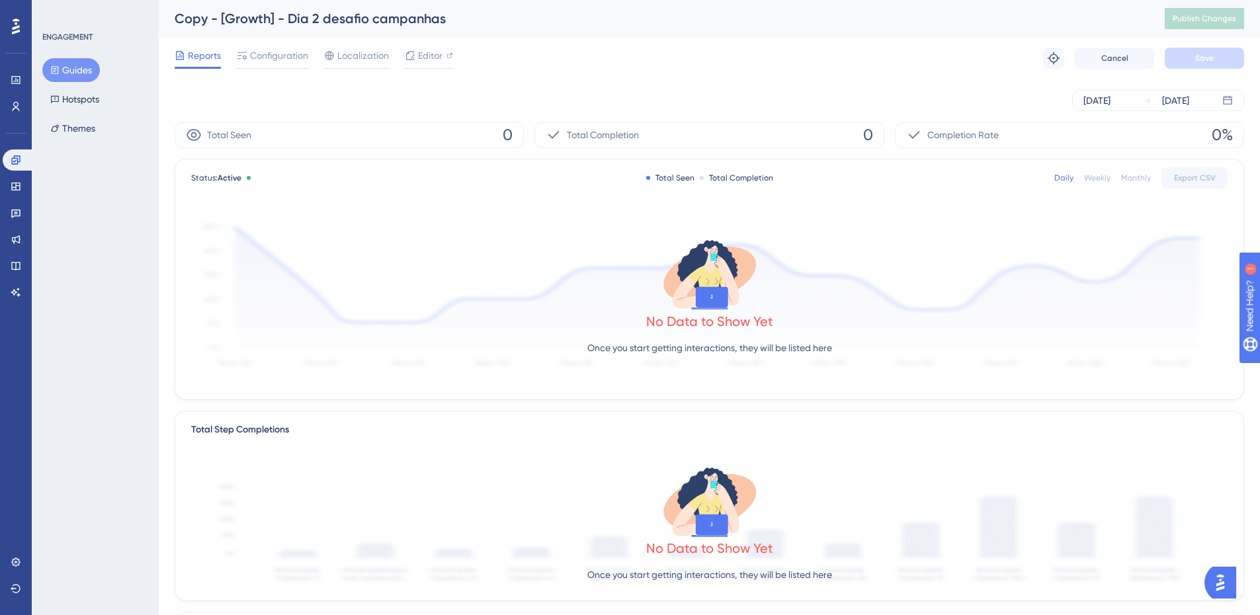
click at [44, 69] on button "Guides" at bounding box center [71, 70] width 58 height 24
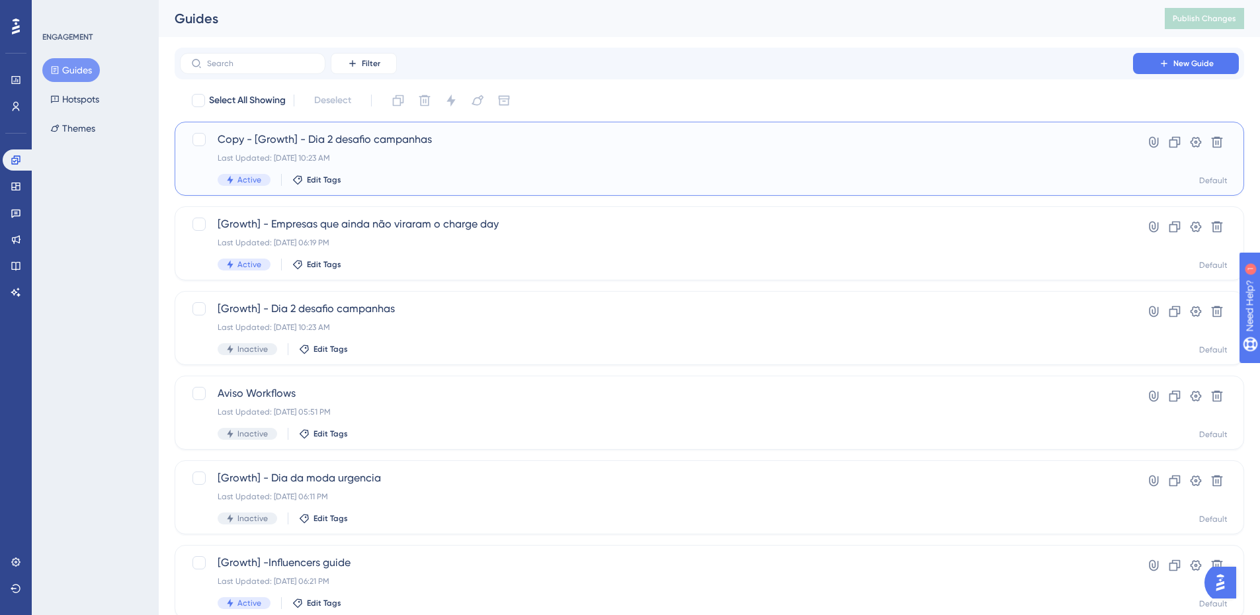
click at [348, 155] on div "Last Updated: 22 de ago. de 2025 10:23 AM" at bounding box center [656, 158] width 877 height 11
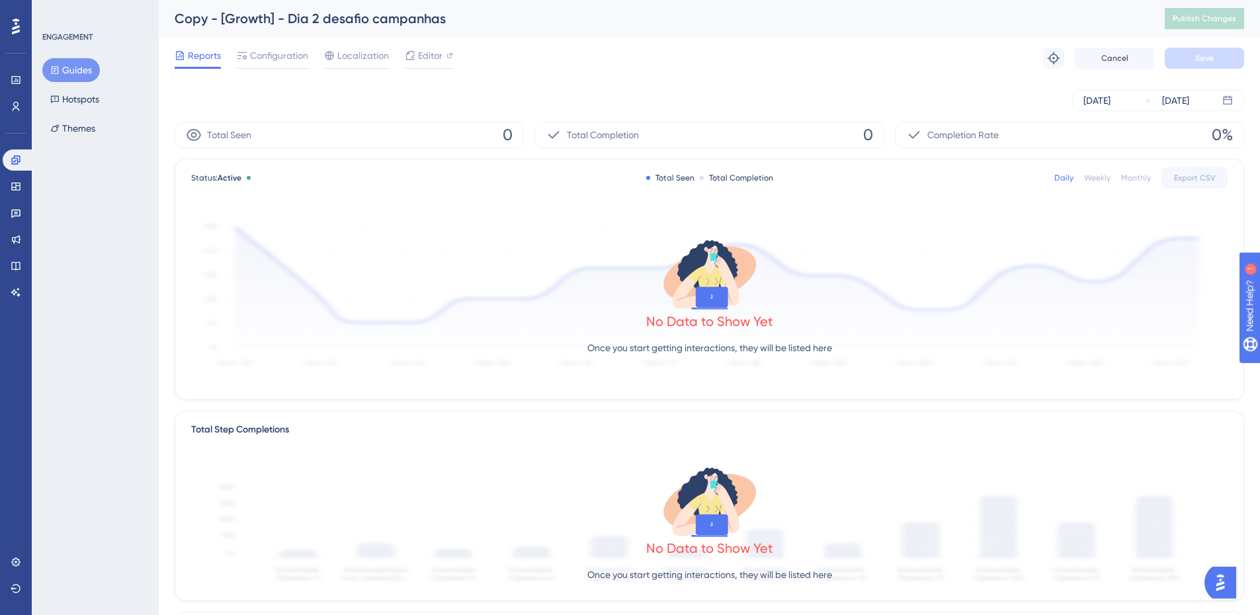
click at [85, 63] on button "Guides" at bounding box center [71, 70] width 58 height 24
